Goal: Navigation & Orientation: Understand site structure

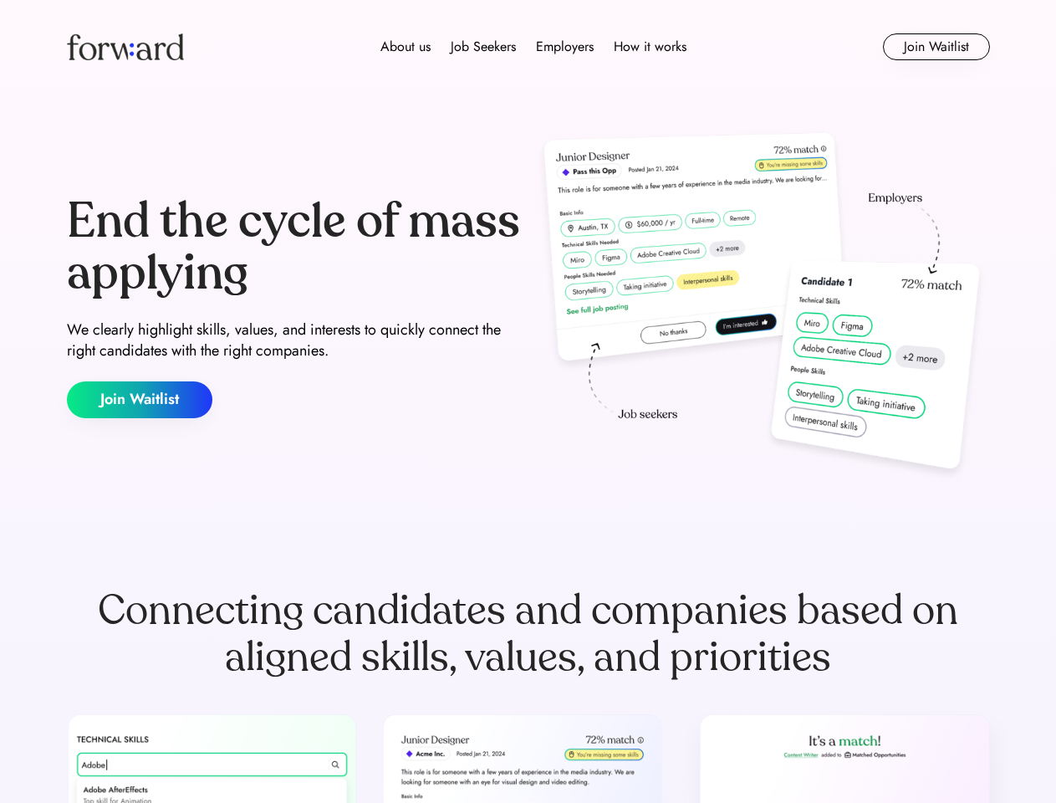
click at [528, 401] on div "End the cycle of mass applying We clearly highlight skills, values, and interes…" at bounding box center [528, 307] width 923 height 360
click at [529, 47] on div "About us Job Seekers Employers How it works" at bounding box center [533, 47] width 659 height 20
click at [125, 47] on img at bounding box center [125, 46] width 117 height 27
click at [534, 47] on div "About us Job Seekers Employers How it works" at bounding box center [533, 47] width 659 height 20
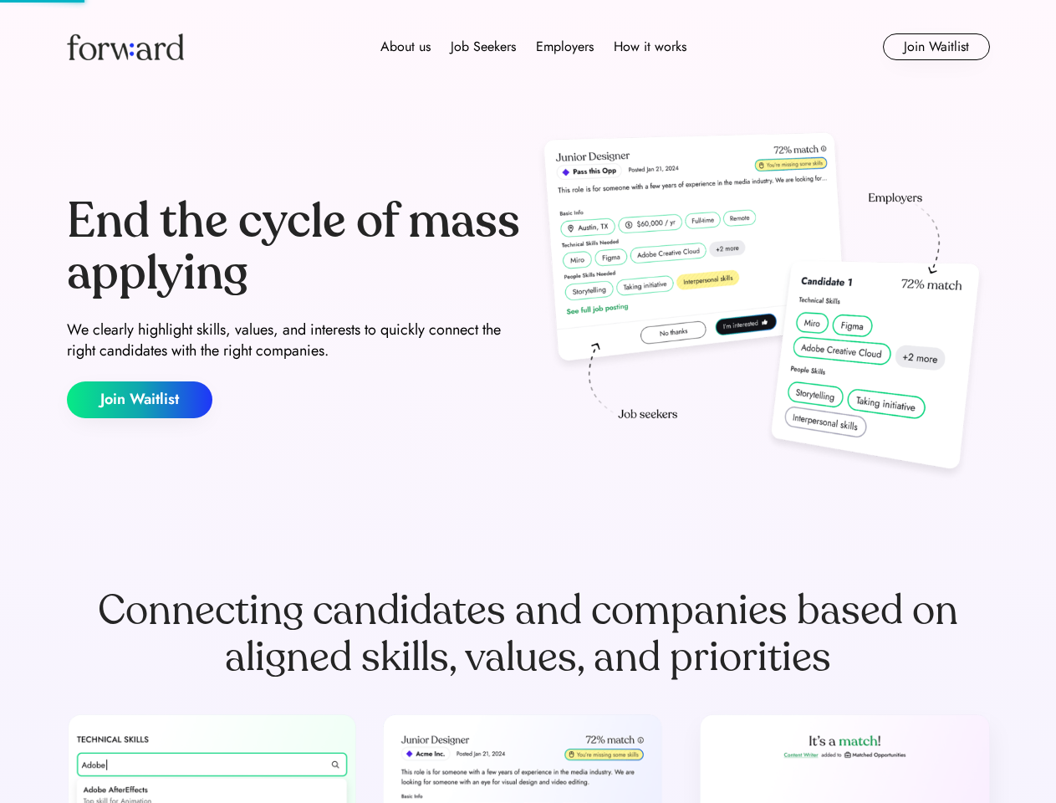
click at [406, 47] on div "About us" at bounding box center [406, 47] width 50 height 20
click at [483, 47] on div "Job Seekers" at bounding box center [483, 47] width 65 height 20
click at [565, 47] on div "Employers" at bounding box center [565, 47] width 58 height 20
click at [649, 47] on div "How it works" at bounding box center [650, 47] width 73 height 20
click at [936, 47] on button "Join Waitlist" at bounding box center [936, 46] width 107 height 27
